Goal: Use online tool/utility: Utilize a website feature to perform a specific function

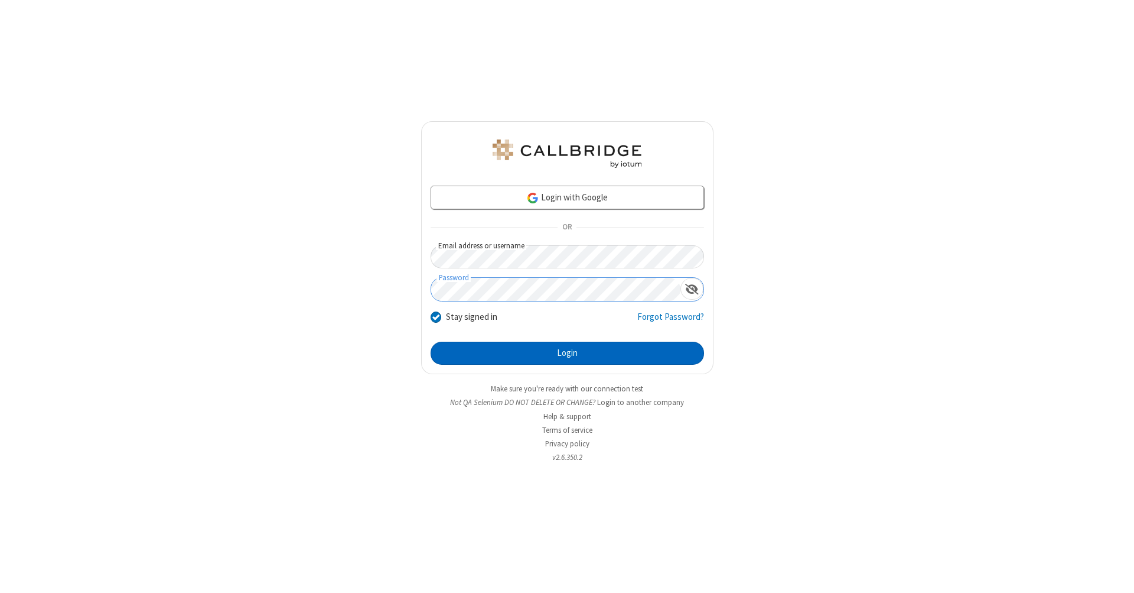
click at [567, 353] on button "Login" at bounding box center [568, 353] width 274 height 24
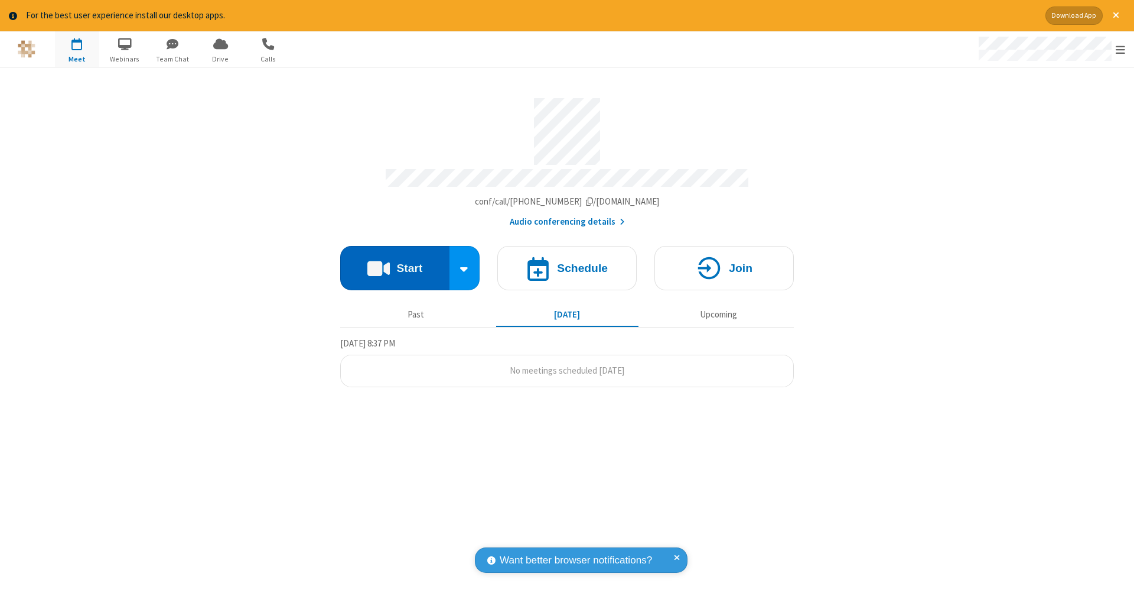
click at [395, 262] on button "Start" at bounding box center [394, 268] width 109 height 44
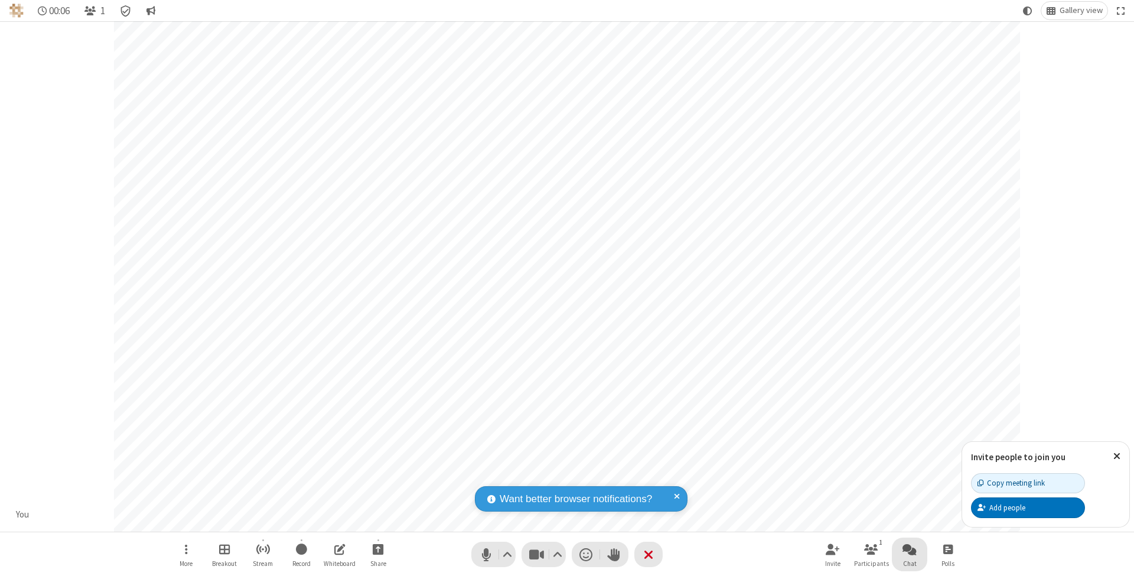
click at [909, 549] on span "Open chat" at bounding box center [910, 549] width 14 height 15
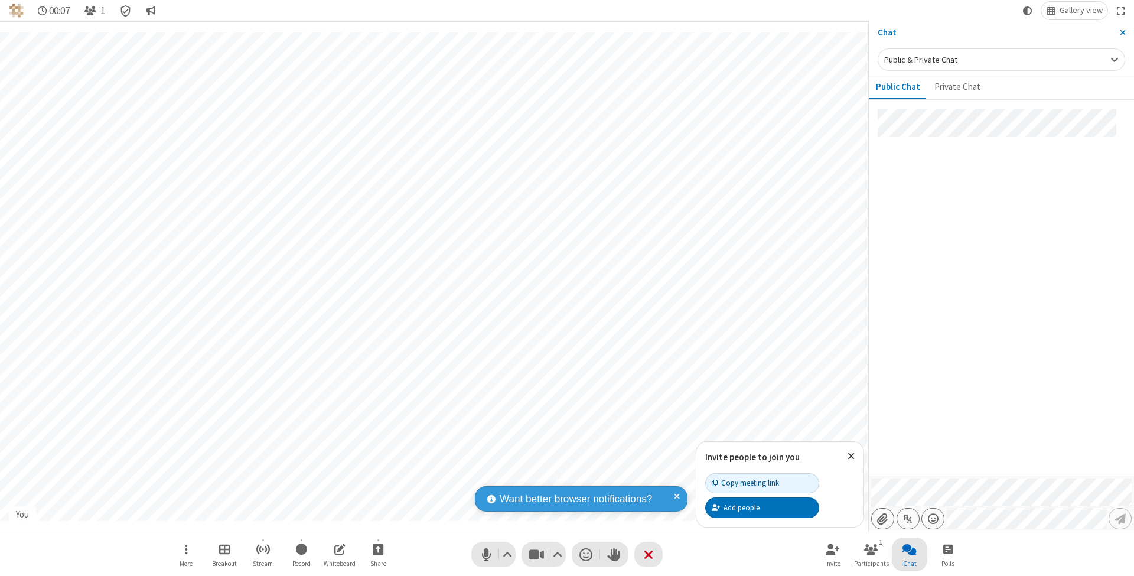
type input "C:\fakepath\doc_test.docx"
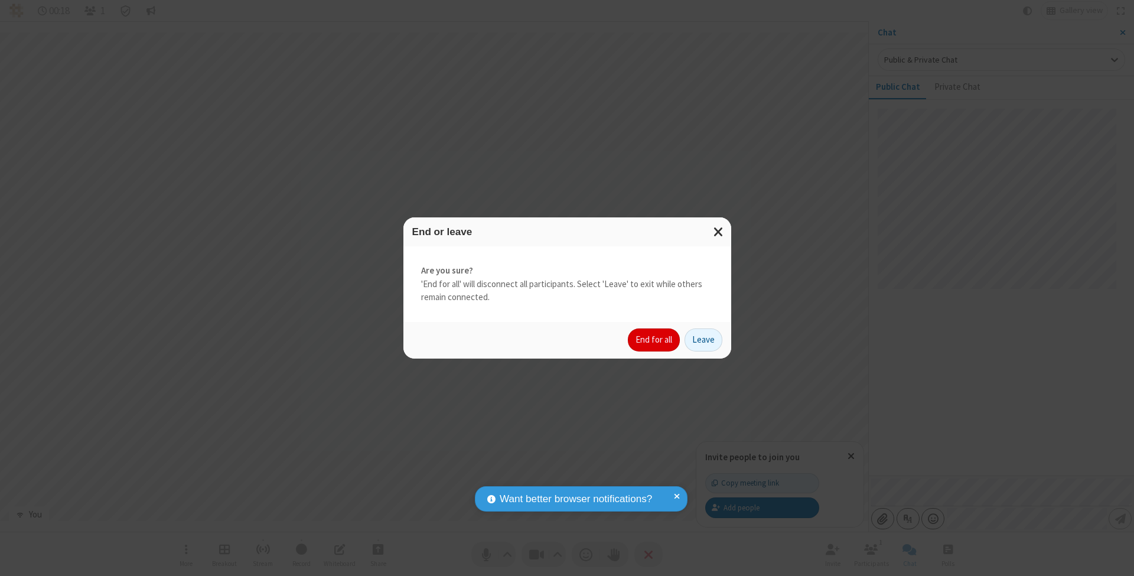
click at [655, 339] on button "End for all" at bounding box center [654, 340] width 52 height 24
